Goal: Check status: Check status

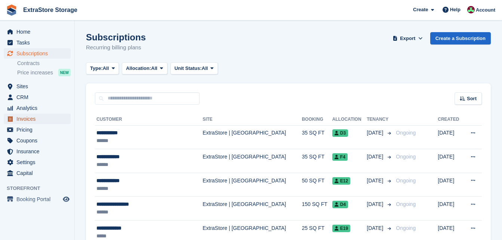
click at [30, 118] on span "Invoices" at bounding box center [38, 119] width 45 height 10
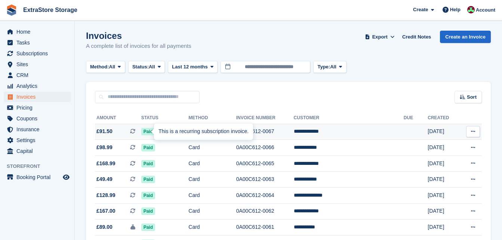
scroll to position [75, 0]
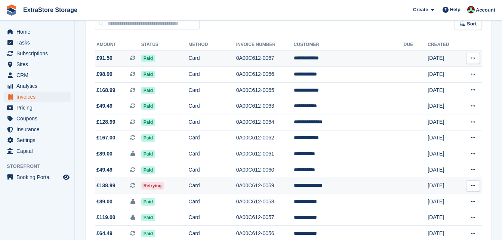
click at [189, 188] on td "Retrying" at bounding box center [165, 186] width 48 height 16
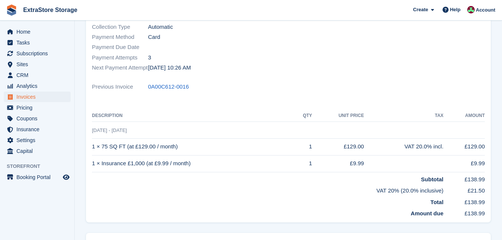
scroll to position [150, 0]
